Goal: Register for event/course

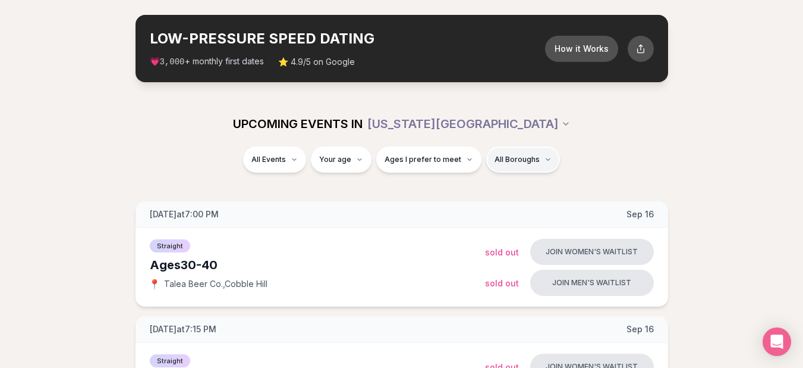
scroll to position [71, 0]
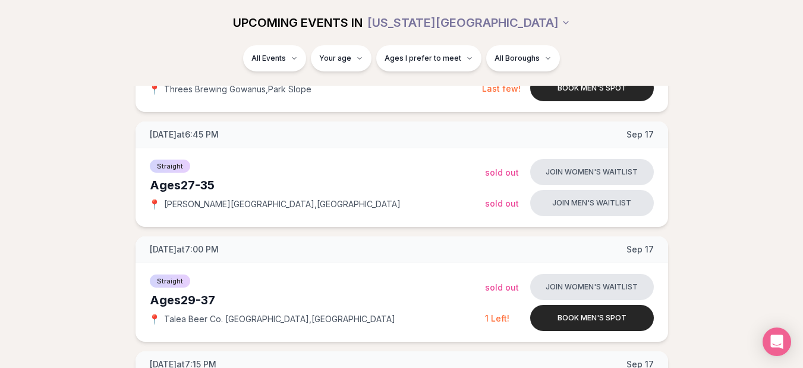
scroll to position [467, 5]
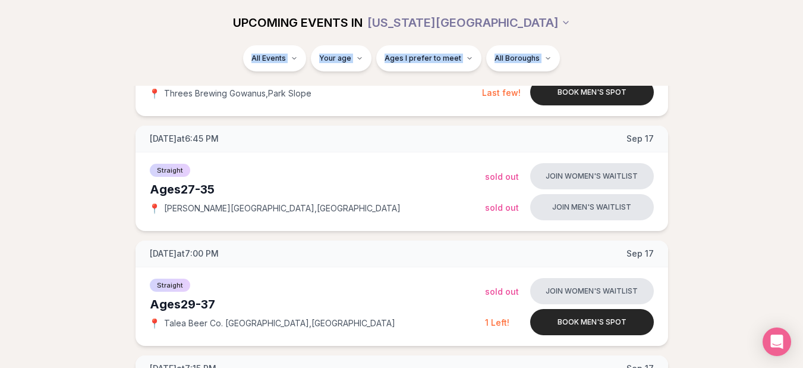
drag, startPoint x: 802, startPoint y: 8, endPoint x: 812, endPoint y: 12, distance: 11.2
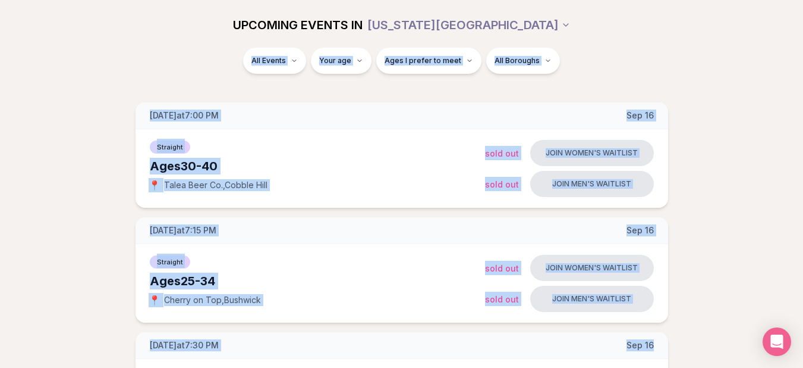
click at [737, 77] on div "All Events Your age Ages I prefer to meet All Boroughs" at bounding box center [401, 63] width 685 height 31
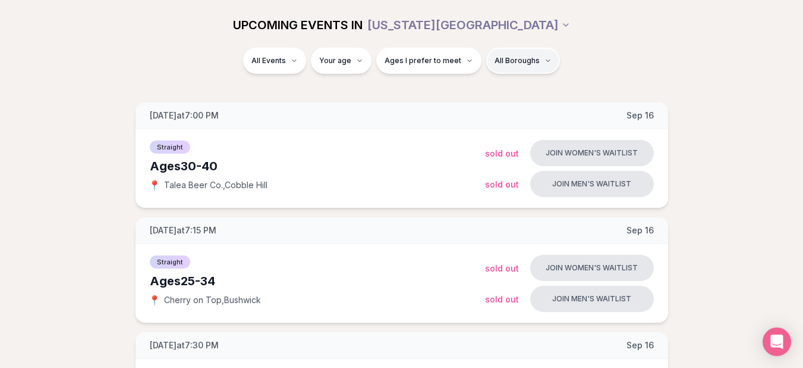
scroll to position [146, 0]
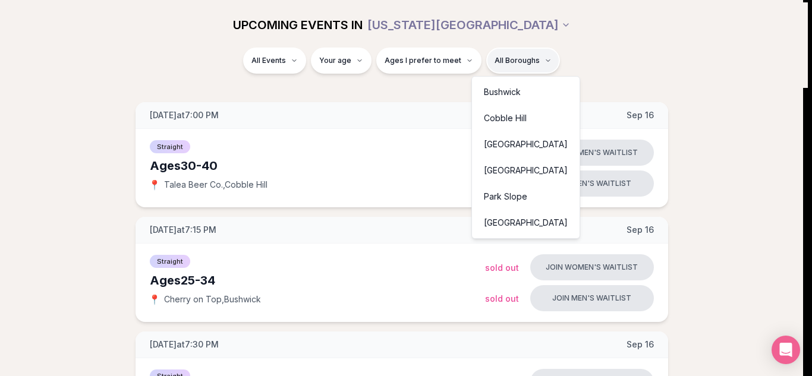
click at [488, 196] on div "Park Slope" at bounding box center [526, 197] width 103 height 26
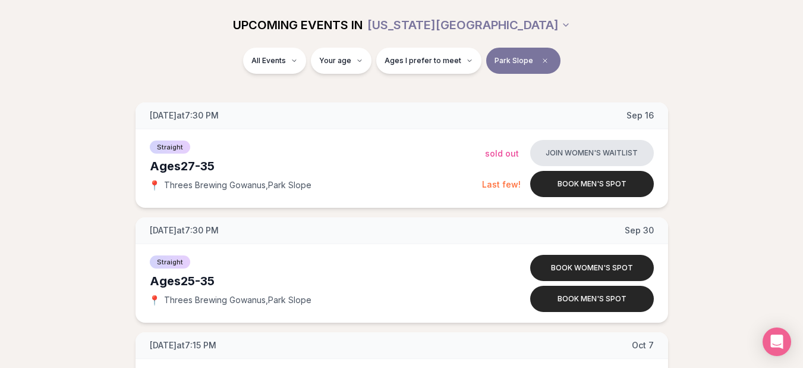
click at [571, 96] on section "UPCOMING EVENTS IN NEW YORK CITY All Events Your age Ages I prefer to meet Park…" at bounding box center [401, 293] width 803 height 583
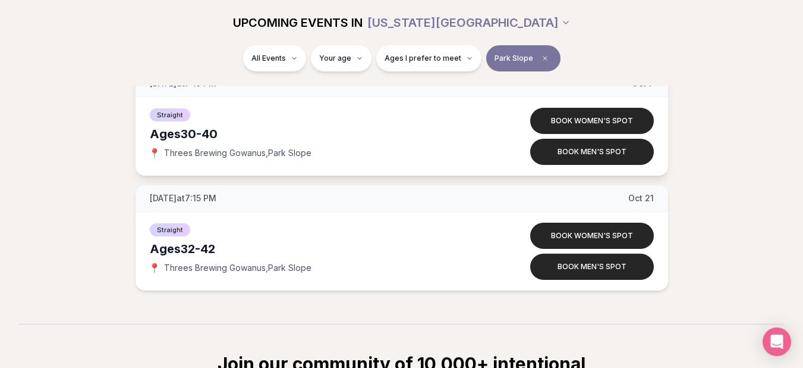
scroll to position [384, 0]
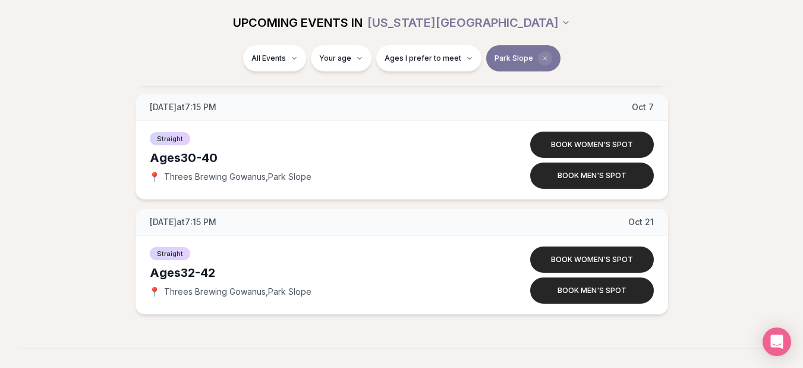
click at [544, 59] on icon "Clear borough filter" at bounding box center [546, 58] width 4 height 4
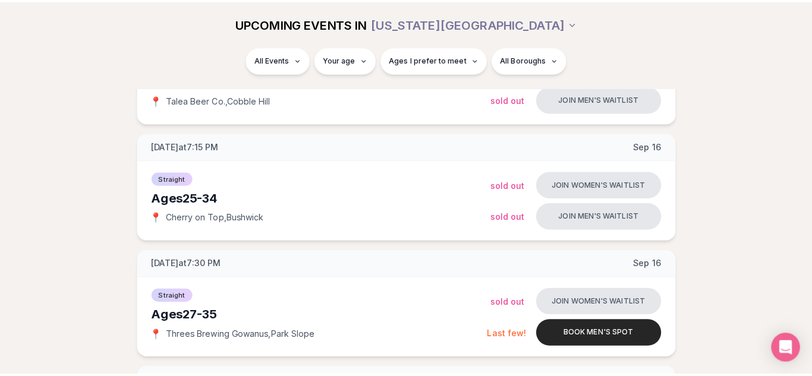
scroll to position [384, 0]
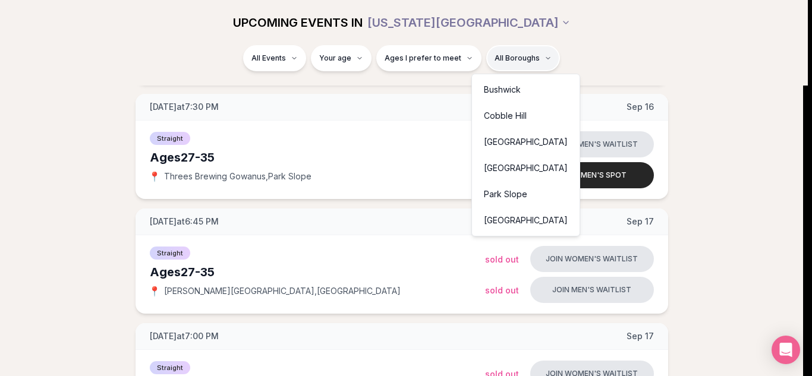
click at [501, 114] on div "Cobble Hill" at bounding box center [526, 116] width 103 height 26
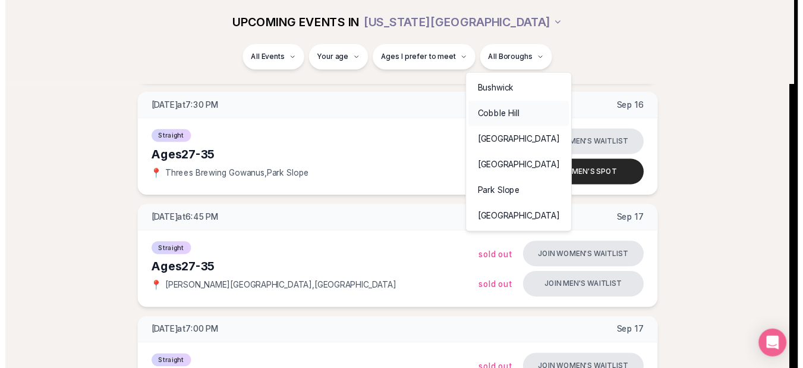
scroll to position [224, 0]
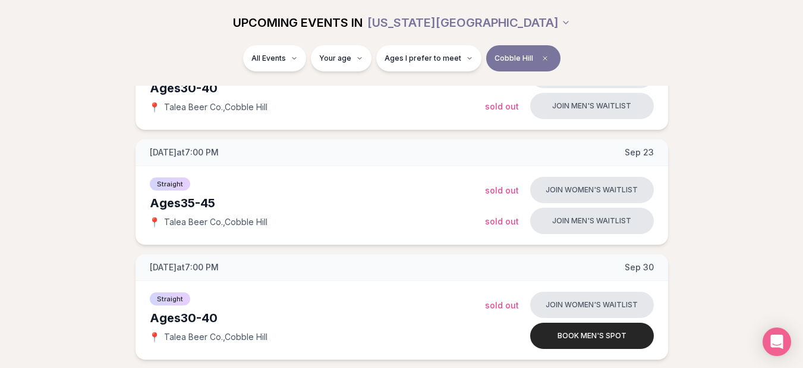
click at [576, 70] on div "All Events Your age Ages I prefer to meet Cobble Hill" at bounding box center [402, 60] width 666 height 31
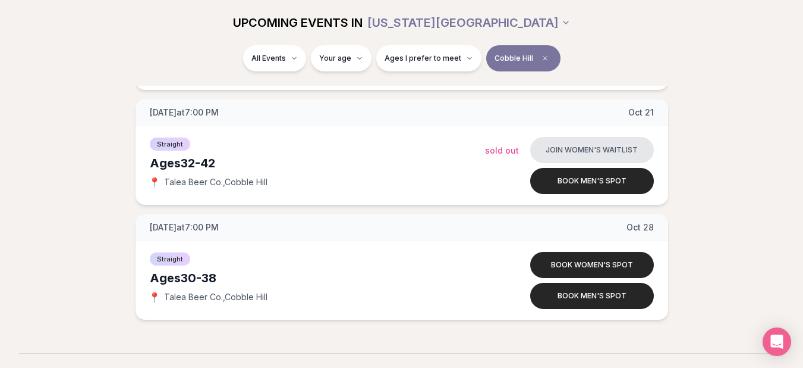
scroll to position [724, 0]
